Goal: Task Accomplishment & Management: Use online tool/utility

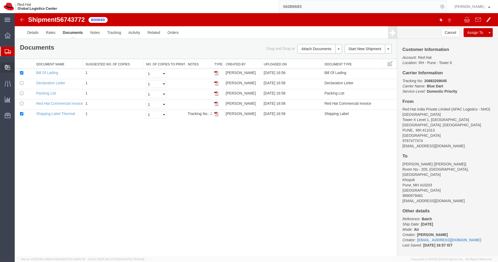
click at [0, 0] on span "Create Delivery" at bounding box center [0, 0] width 0 height 0
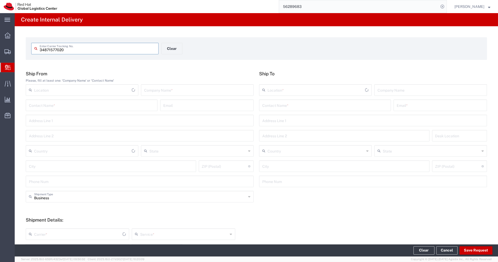
type input "34871577020"
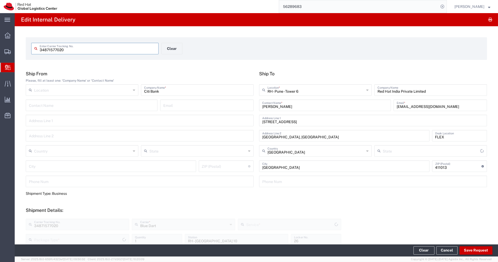
type input "Envelope"
type input "Domestic Priority"
type input "Mahārāshtra"
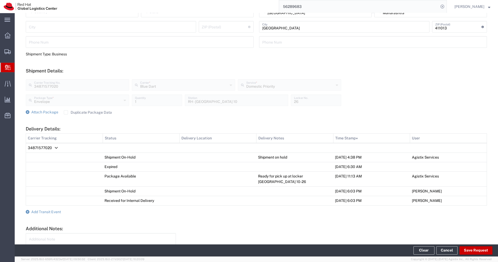
scroll to position [180, 0]
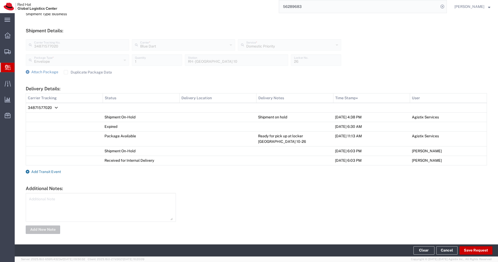
click at [45, 171] on span "Add Transit Event" at bounding box center [46, 172] width 30 height 4
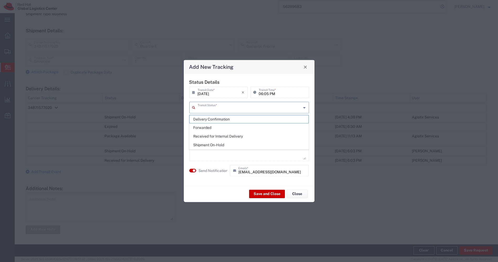
click at [255, 110] on input "text" at bounding box center [250, 107] width 104 height 9
click at [231, 118] on span "Delivery Confirmation" at bounding box center [249, 119] width 119 height 8
type input "Delivery Confirmation"
click at [208, 138] on textarea at bounding box center [249, 147] width 113 height 26
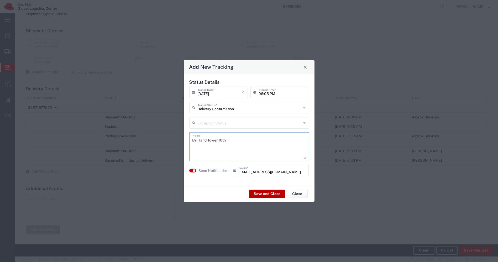
type textarea "BY Hand Tower 10th"
click at [262, 196] on button "Save and Close" at bounding box center [267, 194] width 36 height 8
